Goal: Task Accomplishment & Management: Manage account settings

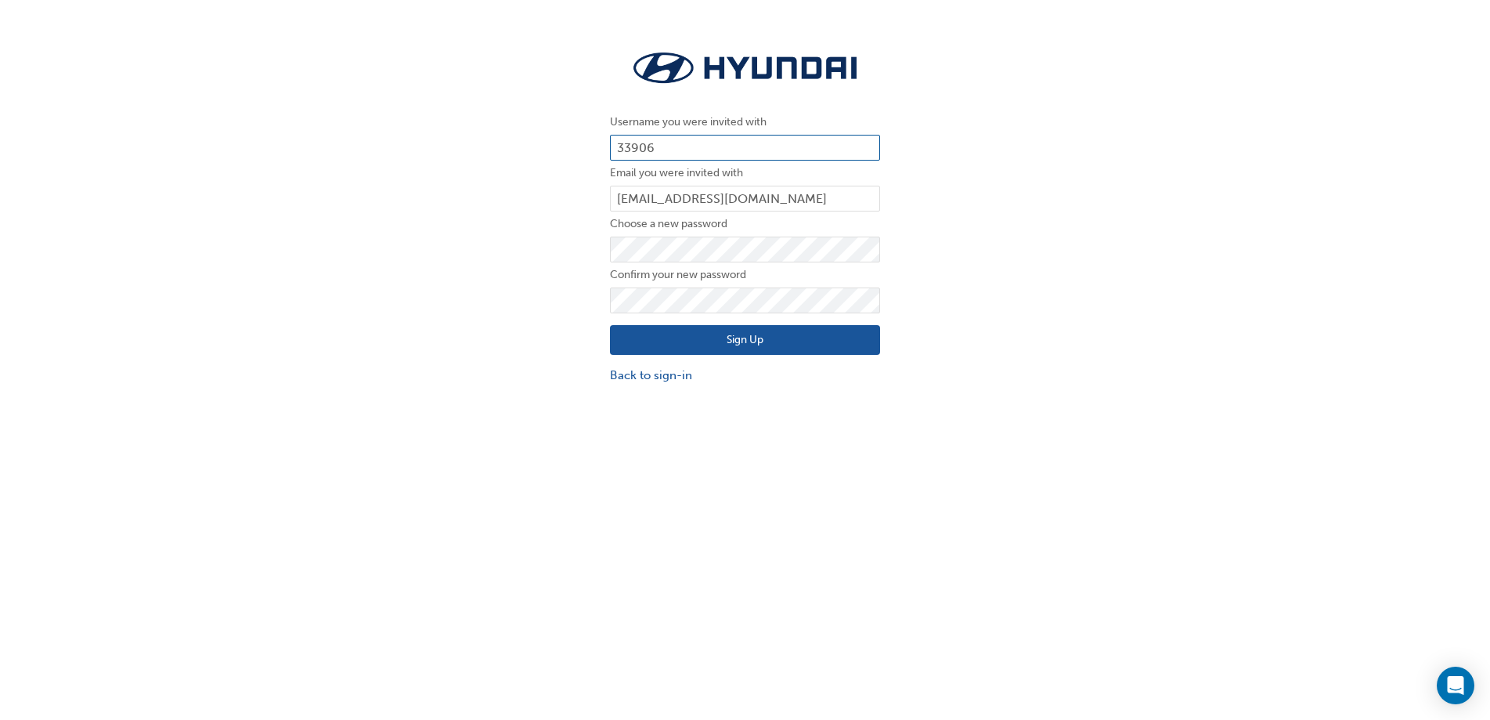
click at [744, 146] on input "33906" at bounding box center [745, 148] width 270 height 27
click at [684, 146] on input "33906" at bounding box center [745, 148] width 270 height 27
click at [647, 367] on link "Back to sign-in" at bounding box center [745, 375] width 270 height 18
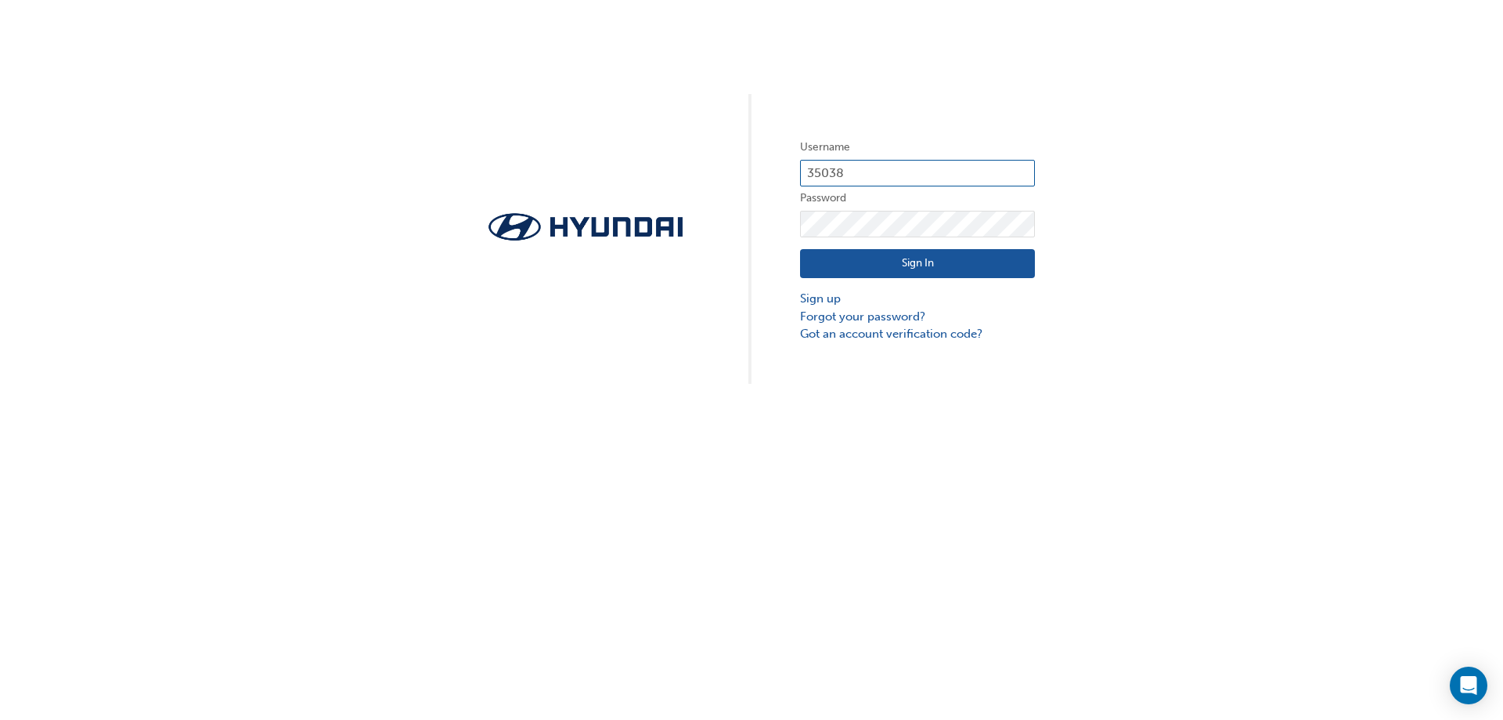
click at [889, 178] on input "35038" at bounding box center [917, 173] width 235 height 27
type input "33905"
click at [936, 258] on button "Sign In" at bounding box center [917, 264] width 235 height 30
